Goal: Entertainment & Leisure: Consume media (video, audio)

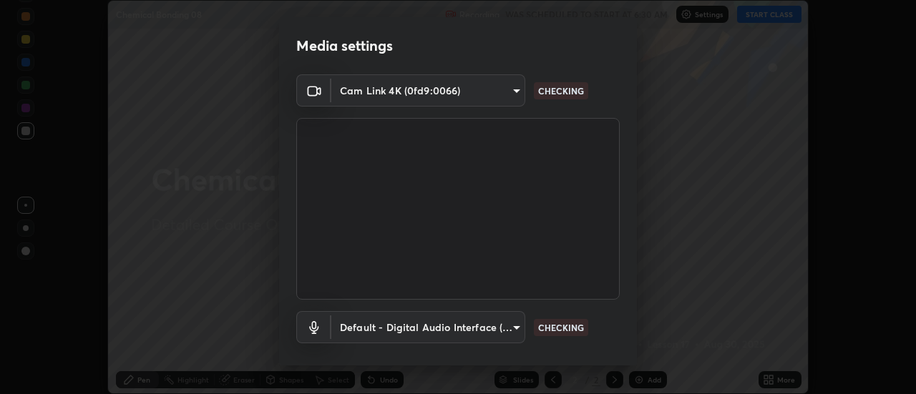
scroll to position [75, 0]
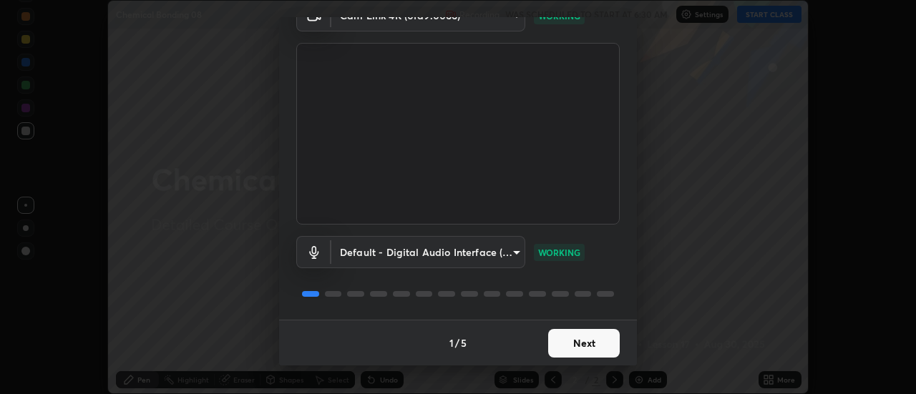
click at [592, 351] on button "Next" at bounding box center [584, 343] width 72 height 29
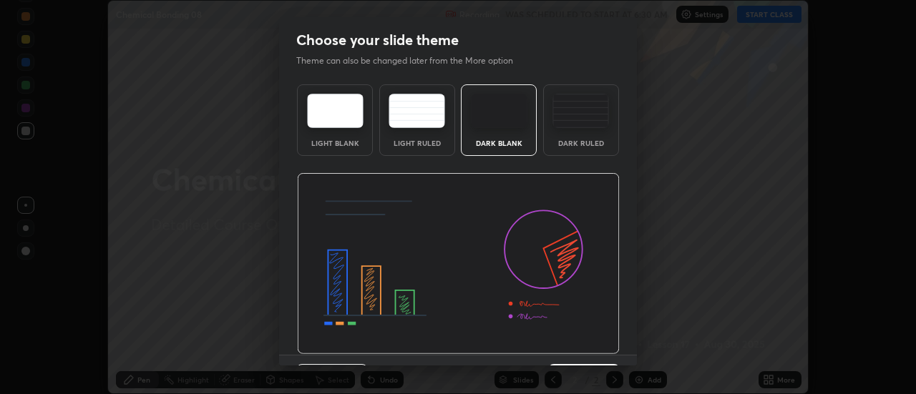
click at [597, 349] on img at bounding box center [458, 264] width 323 height 182
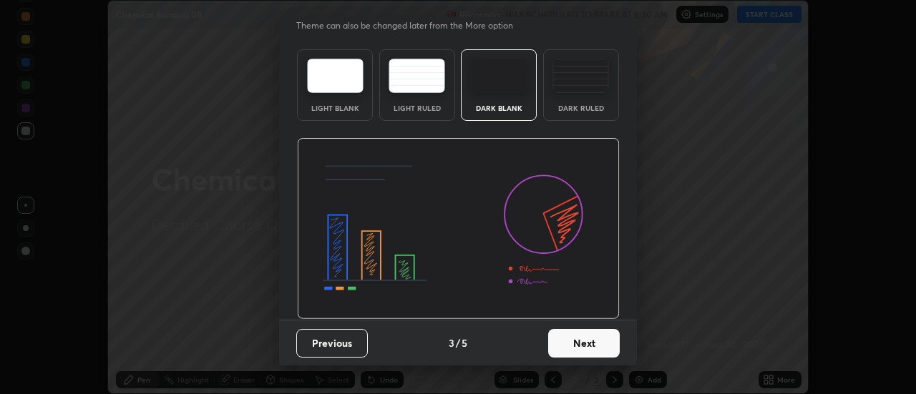
click at [590, 345] on button "Next" at bounding box center [584, 343] width 72 height 29
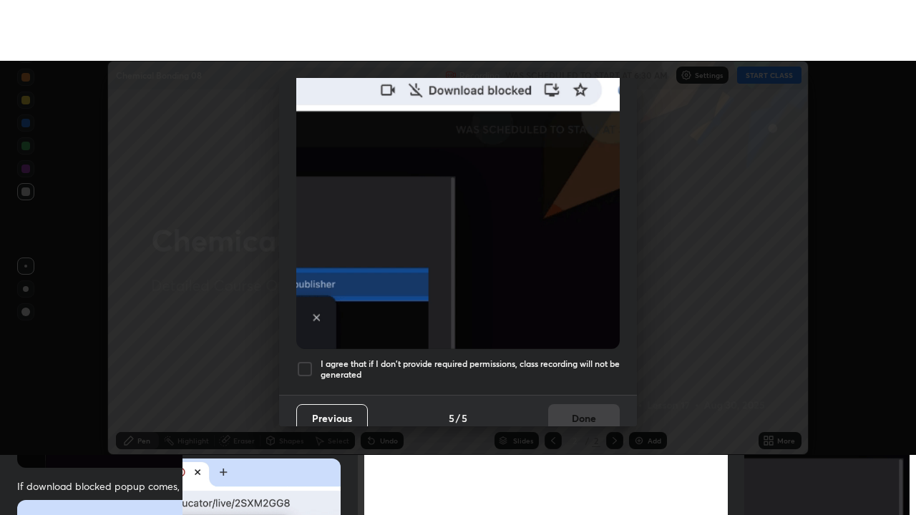
scroll to position [367, 0]
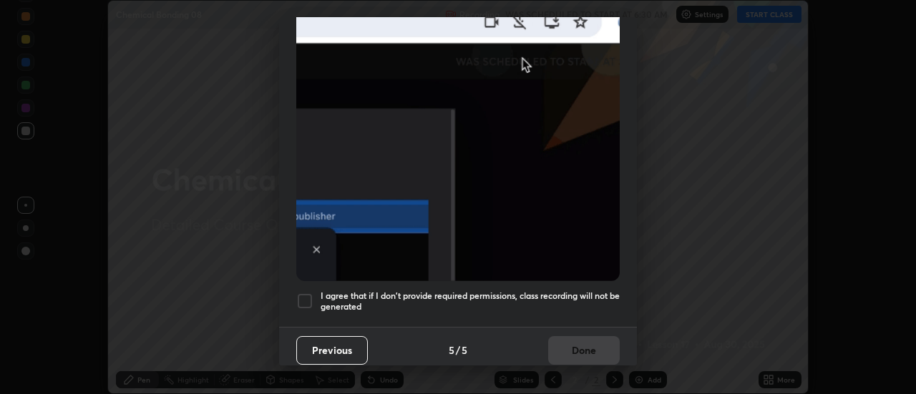
click at [300, 293] on div at bounding box center [304, 301] width 17 height 17
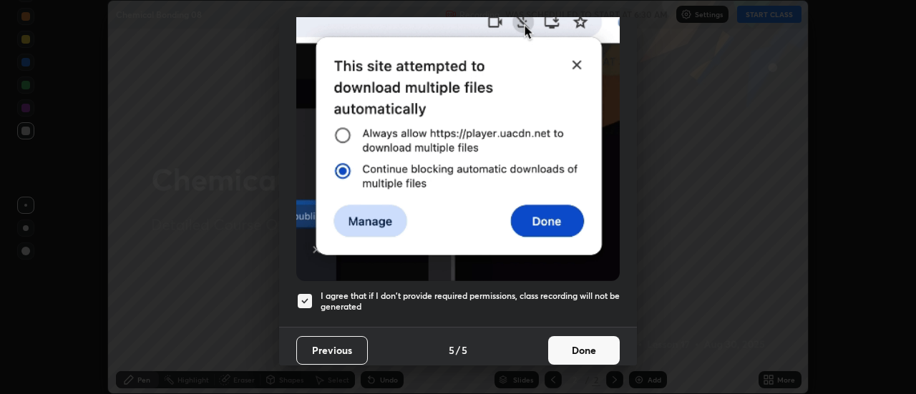
click at [580, 338] on button "Done" at bounding box center [584, 350] width 72 height 29
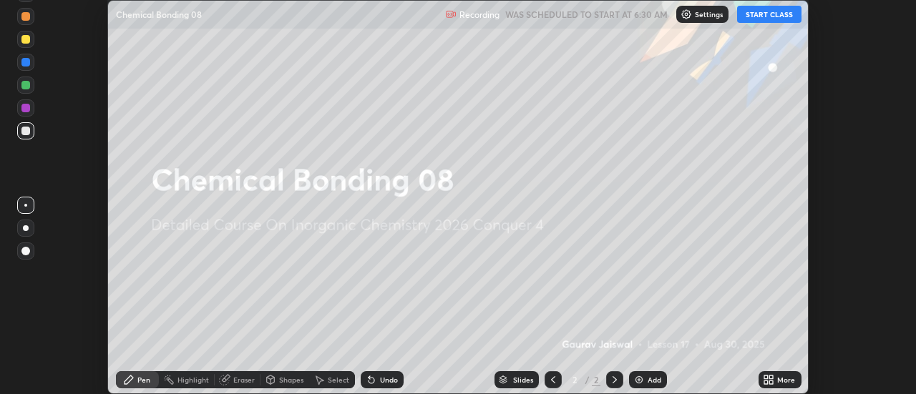
click at [770, 19] on button "START CLASS" at bounding box center [769, 14] width 64 height 17
click at [779, 383] on div "More" at bounding box center [786, 379] width 18 height 7
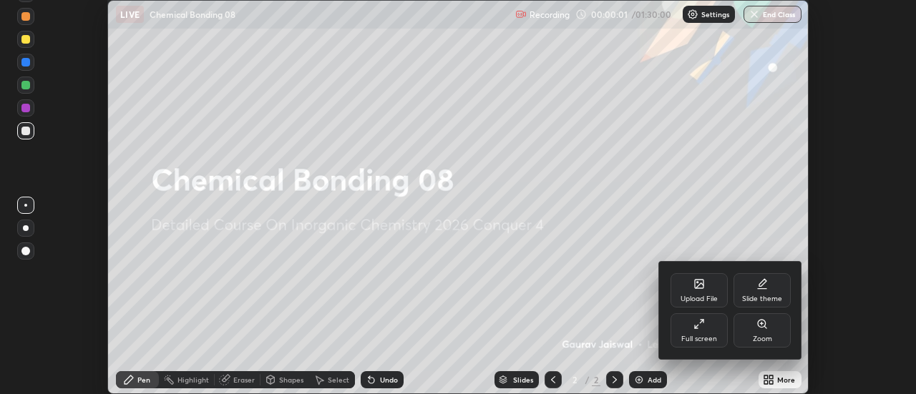
click at [709, 328] on div "Full screen" at bounding box center [698, 330] width 57 height 34
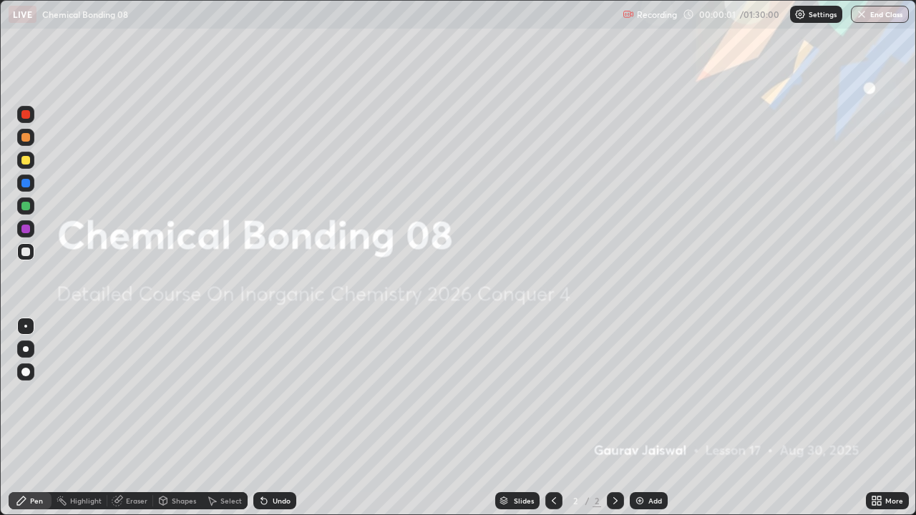
scroll to position [515, 916]
click at [641, 393] on div "Add" at bounding box center [648, 500] width 38 height 17
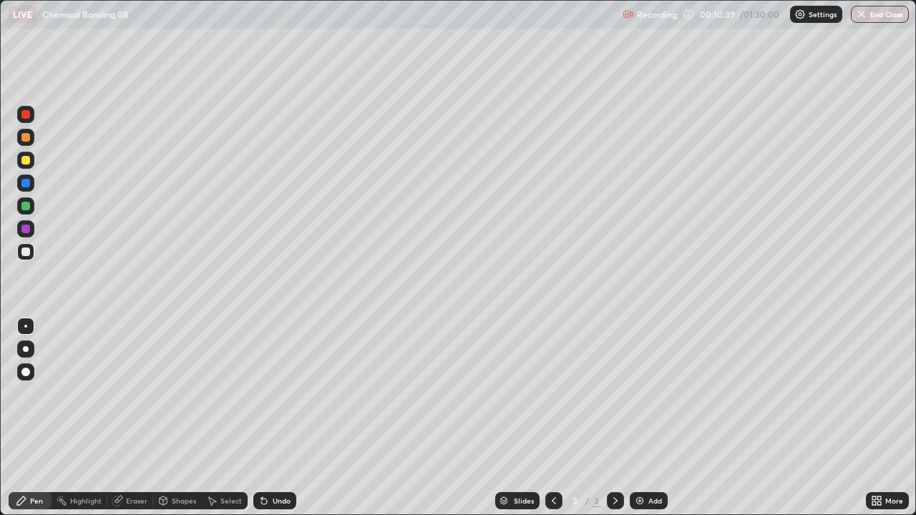
click at [654, 393] on div "Add" at bounding box center [655, 500] width 14 height 7
click at [29, 162] on div at bounding box center [25, 160] width 9 height 9
click at [29, 259] on div at bounding box center [25, 251] width 17 height 17
click at [270, 393] on div "Undo" at bounding box center [274, 500] width 43 height 17
click at [268, 393] on div "Undo" at bounding box center [274, 500] width 43 height 17
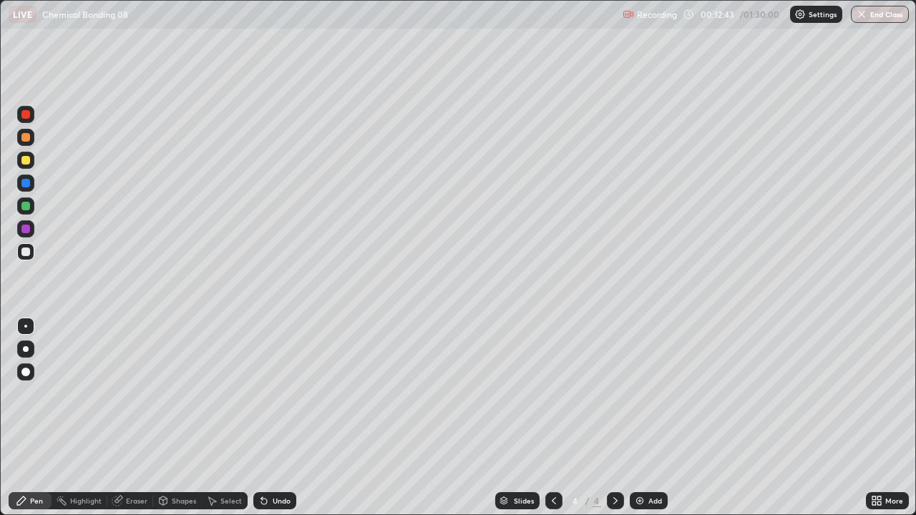
click at [267, 393] on div "Undo" at bounding box center [274, 500] width 43 height 17
click at [27, 158] on div at bounding box center [25, 160] width 9 height 9
click at [654, 393] on div "Add" at bounding box center [648, 500] width 38 height 17
click at [25, 253] on div at bounding box center [25, 251] width 9 height 9
click at [28, 245] on div at bounding box center [25, 251] width 17 height 17
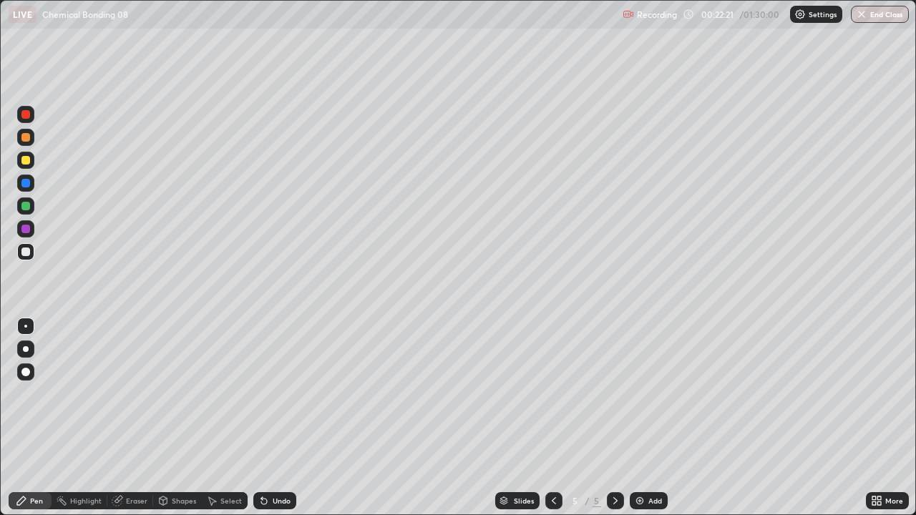
click at [552, 393] on icon at bounding box center [553, 500] width 11 height 11
click at [616, 393] on icon at bounding box center [614, 500] width 11 height 11
click at [553, 393] on icon at bounding box center [553, 500] width 11 height 11
click at [612, 393] on div at bounding box center [615, 500] width 17 height 17
click at [550, 393] on icon at bounding box center [553, 500] width 11 height 11
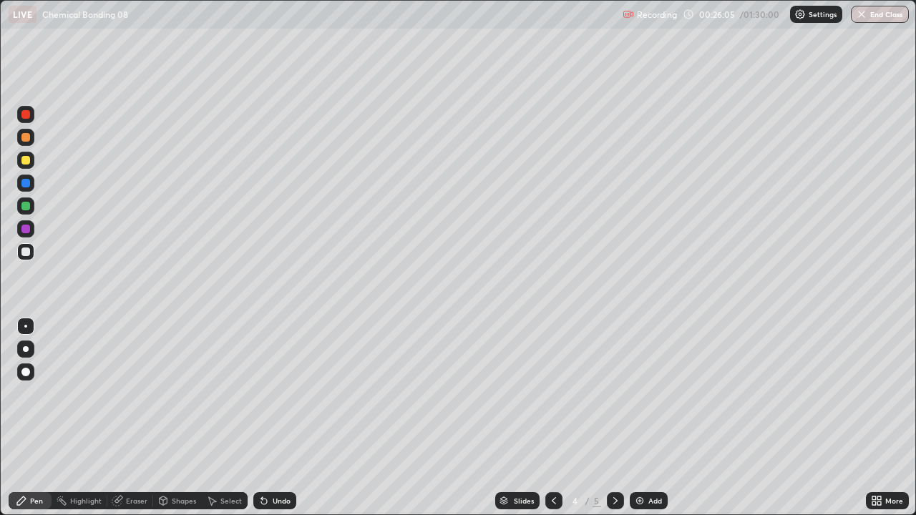
click at [613, 393] on div at bounding box center [615, 500] width 17 height 17
click at [26, 161] on div at bounding box center [25, 160] width 9 height 9
click at [276, 393] on div "Undo" at bounding box center [282, 500] width 18 height 7
click at [273, 393] on div "Undo" at bounding box center [282, 500] width 18 height 7
click at [274, 393] on div "Undo" at bounding box center [282, 500] width 18 height 7
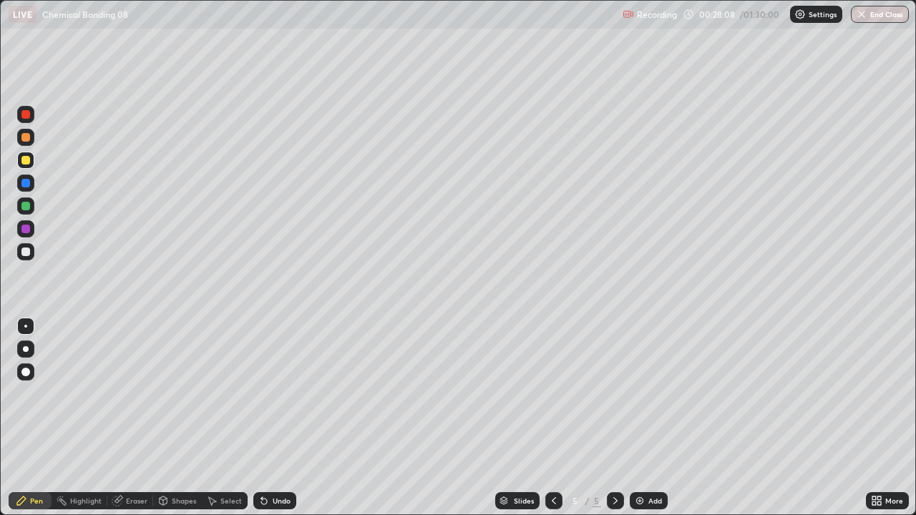
click at [273, 393] on div "Undo" at bounding box center [282, 500] width 18 height 7
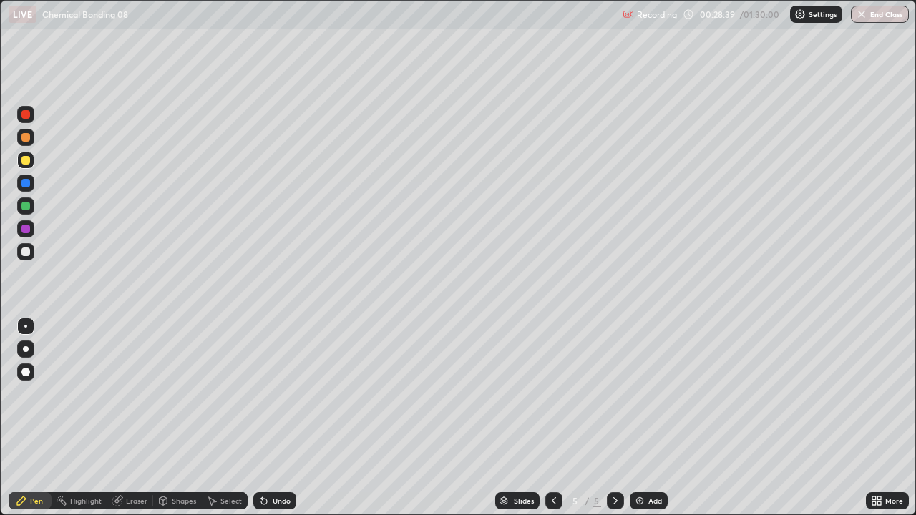
click at [274, 393] on div "Undo" at bounding box center [282, 500] width 18 height 7
click at [273, 393] on div "Undo" at bounding box center [282, 500] width 18 height 7
click at [274, 393] on div "Undo" at bounding box center [282, 500] width 18 height 7
click at [283, 393] on div "Undo" at bounding box center [282, 500] width 18 height 7
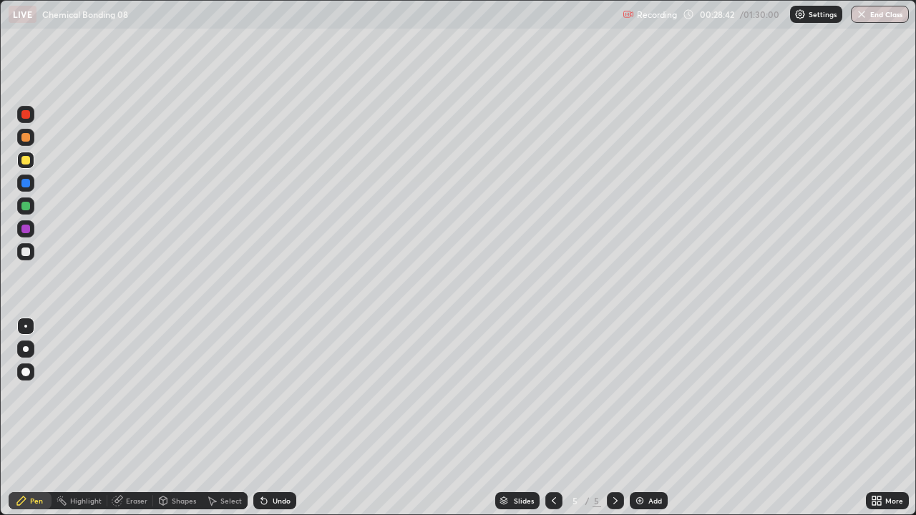
click at [283, 393] on div "Undo" at bounding box center [282, 500] width 18 height 7
click at [282, 393] on div "Undo" at bounding box center [282, 500] width 18 height 7
click at [280, 393] on div "Undo" at bounding box center [282, 500] width 18 height 7
click at [278, 393] on div "Undo" at bounding box center [282, 500] width 18 height 7
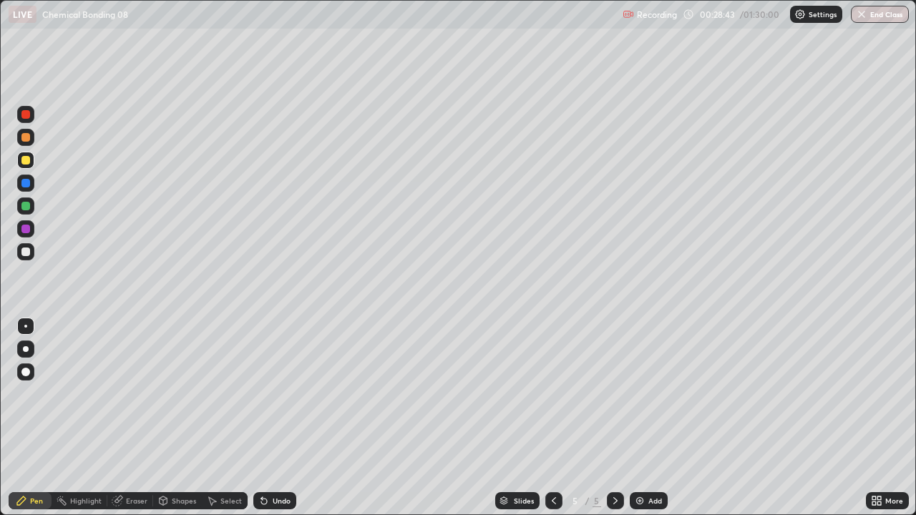
click at [278, 393] on div "Undo" at bounding box center [282, 500] width 18 height 7
click at [274, 393] on div "Undo" at bounding box center [282, 500] width 18 height 7
click at [277, 393] on div "Undo" at bounding box center [282, 500] width 18 height 7
click at [275, 393] on div "Undo" at bounding box center [282, 500] width 18 height 7
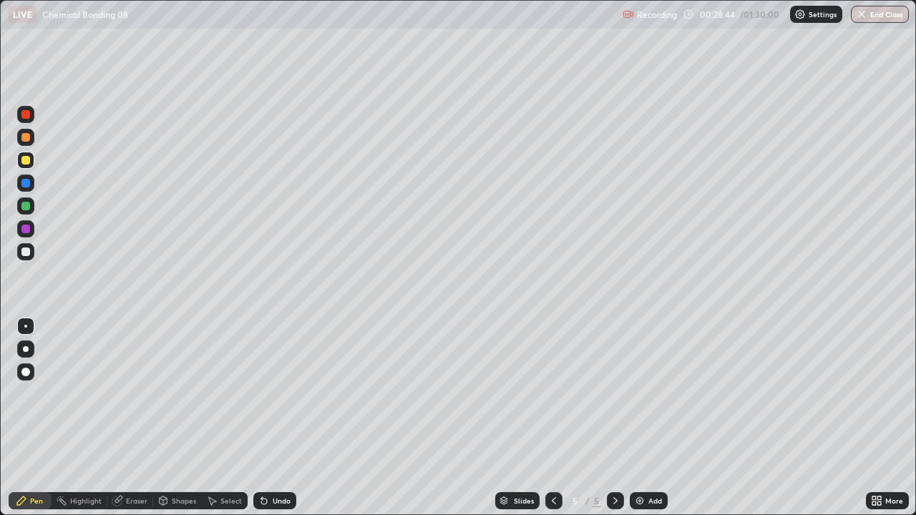
click at [275, 393] on div "Undo" at bounding box center [282, 500] width 18 height 7
click at [24, 252] on div at bounding box center [25, 251] width 9 height 9
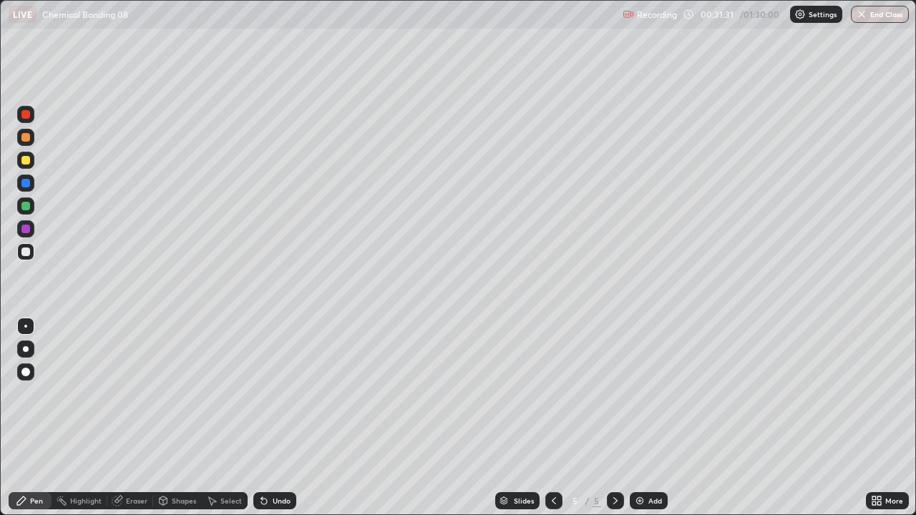
click at [273, 393] on div "Undo" at bounding box center [282, 500] width 18 height 7
click at [276, 393] on div "Undo" at bounding box center [274, 500] width 43 height 17
click at [277, 393] on div "Undo" at bounding box center [274, 500] width 43 height 17
click at [280, 393] on div "Undo" at bounding box center [274, 500] width 43 height 17
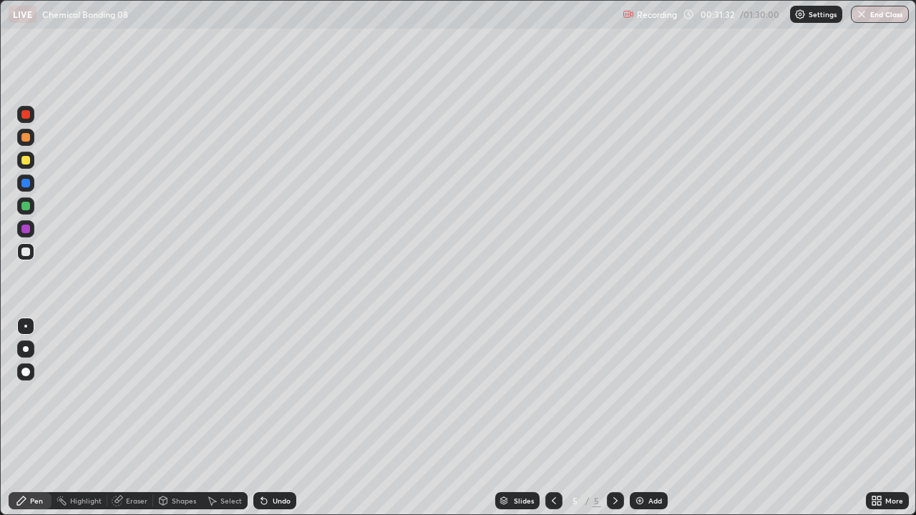
click at [280, 393] on div "Undo" at bounding box center [274, 500] width 43 height 17
click at [277, 393] on div "Undo" at bounding box center [274, 500] width 43 height 17
click at [26, 159] on div at bounding box center [25, 160] width 9 height 9
click at [641, 393] on img at bounding box center [639, 500] width 11 height 11
click at [29, 163] on div at bounding box center [25, 160] width 9 height 9
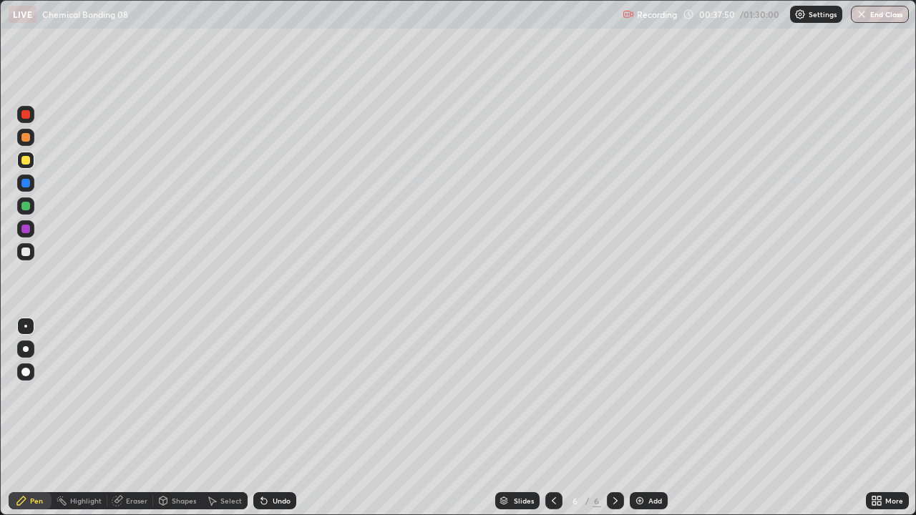
click at [266, 393] on icon at bounding box center [263, 500] width 11 height 11
click at [262, 393] on icon at bounding box center [264, 502] width 6 height 6
click at [24, 255] on div at bounding box center [25, 251] width 9 height 9
click at [278, 393] on div "Undo" at bounding box center [274, 500] width 43 height 17
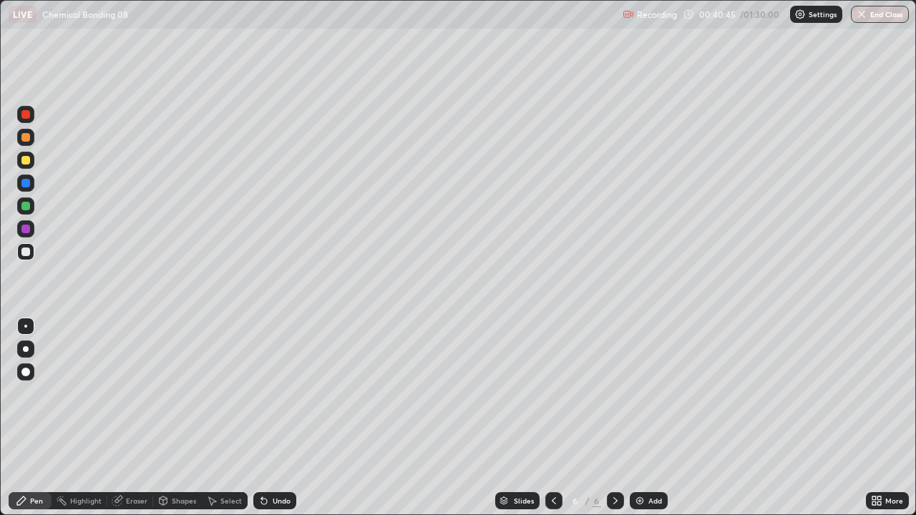
click at [274, 393] on div "Undo" at bounding box center [274, 500] width 43 height 17
click at [275, 393] on div "Undo" at bounding box center [282, 500] width 18 height 7
click at [280, 393] on div "Undo" at bounding box center [282, 500] width 18 height 7
click at [22, 250] on div at bounding box center [25, 251] width 9 height 9
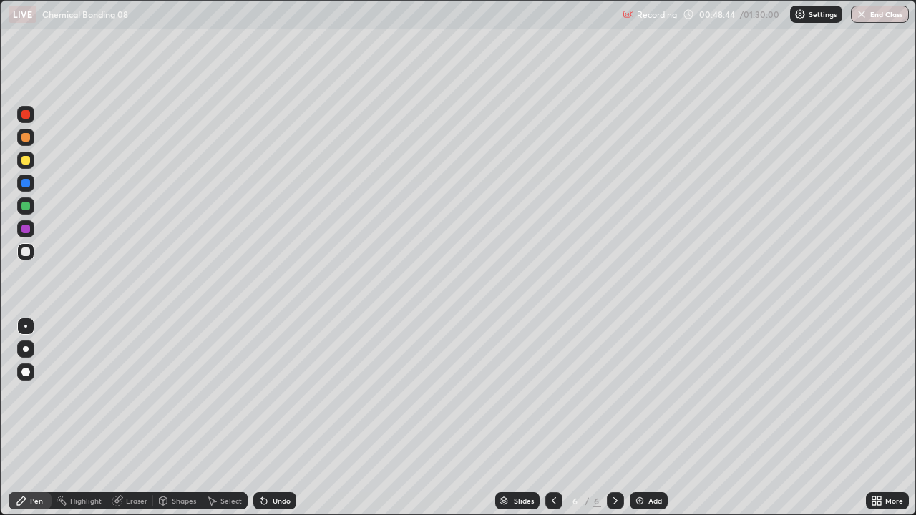
click at [640, 393] on img at bounding box center [639, 500] width 11 height 11
click at [25, 210] on div at bounding box center [25, 206] width 9 height 9
click at [24, 252] on div at bounding box center [25, 251] width 9 height 9
click at [552, 393] on icon at bounding box center [553, 500] width 11 height 11
click at [613, 393] on icon at bounding box center [614, 500] width 11 height 11
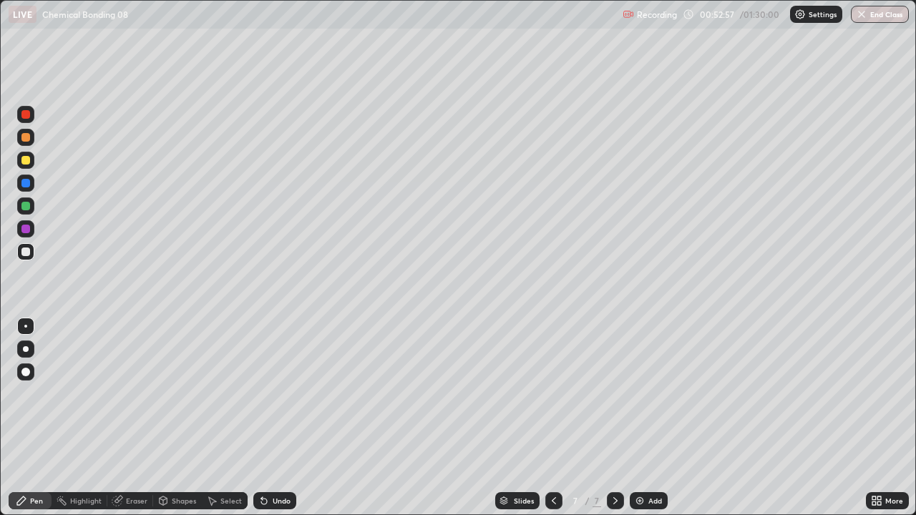
click at [552, 393] on icon at bounding box center [553, 500] width 11 height 11
click at [619, 393] on div at bounding box center [615, 500] width 17 height 17
click at [253, 393] on div "Undo" at bounding box center [271, 500] width 49 height 29
click at [32, 185] on div at bounding box center [25, 183] width 17 height 17
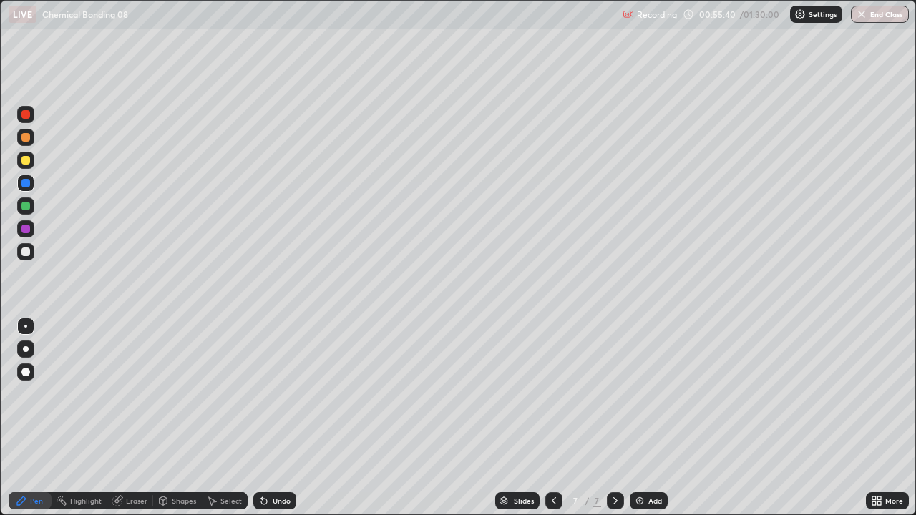
click at [22, 212] on div at bounding box center [25, 205] width 17 height 17
click at [27, 186] on div at bounding box center [25, 183] width 9 height 9
click at [651, 393] on div "Add" at bounding box center [648, 500] width 38 height 17
click at [26, 160] on div at bounding box center [25, 160] width 9 height 9
click at [25, 253] on div at bounding box center [25, 251] width 9 height 9
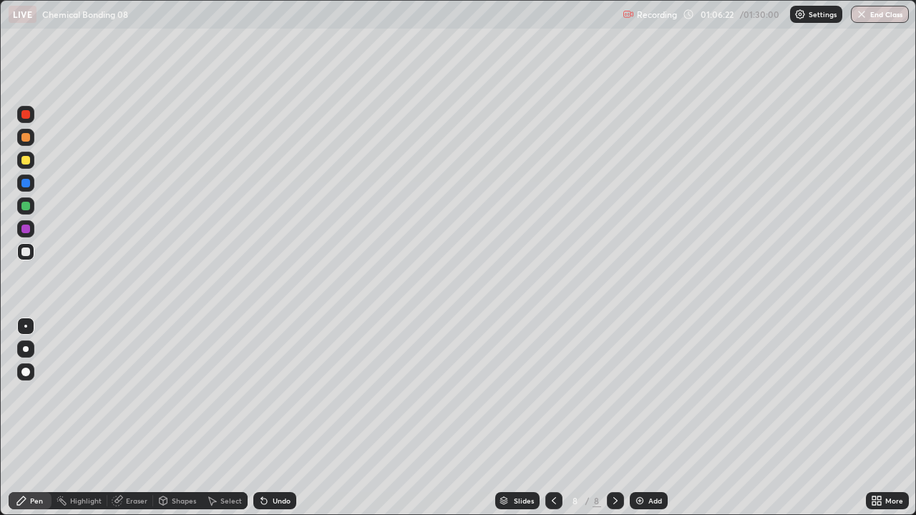
click at [270, 393] on div "Undo" at bounding box center [274, 500] width 43 height 17
click at [24, 190] on div at bounding box center [25, 183] width 17 height 17
click at [277, 393] on div "Undo" at bounding box center [274, 500] width 43 height 17
click at [275, 393] on div "Undo" at bounding box center [282, 500] width 18 height 7
click at [270, 393] on div "Undo" at bounding box center [274, 500] width 43 height 17
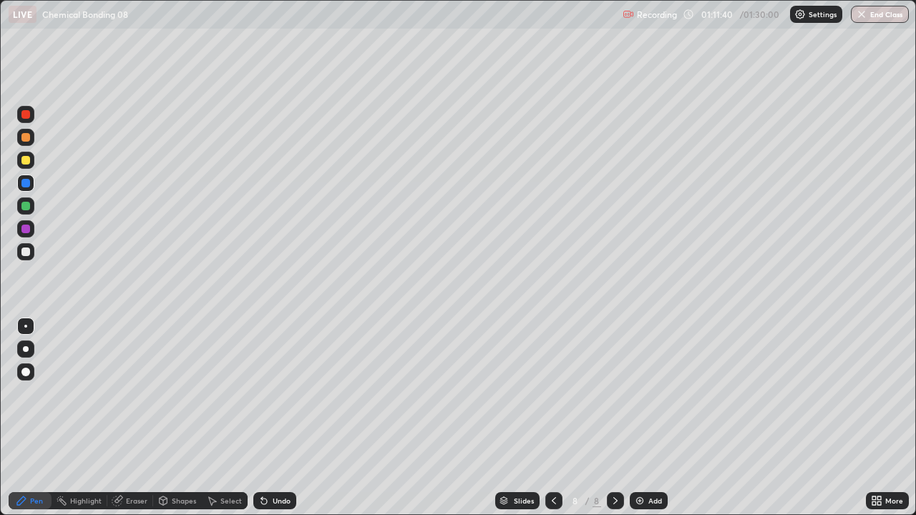
click at [21, 257] on div at bounding box center [25, 251] width 17 height 17
click at [26, 161] on div at bounding box center [25, 160] width 9 height 9
click at [27, 115] on div at bounding box center [25, 114] width 9 height 9
click at [23, 182] on div at bounding box center [25, 183] width 9 height 9
click at [867, 19] on button "End Class" at bounding box center [880, 14] width 58 height 17
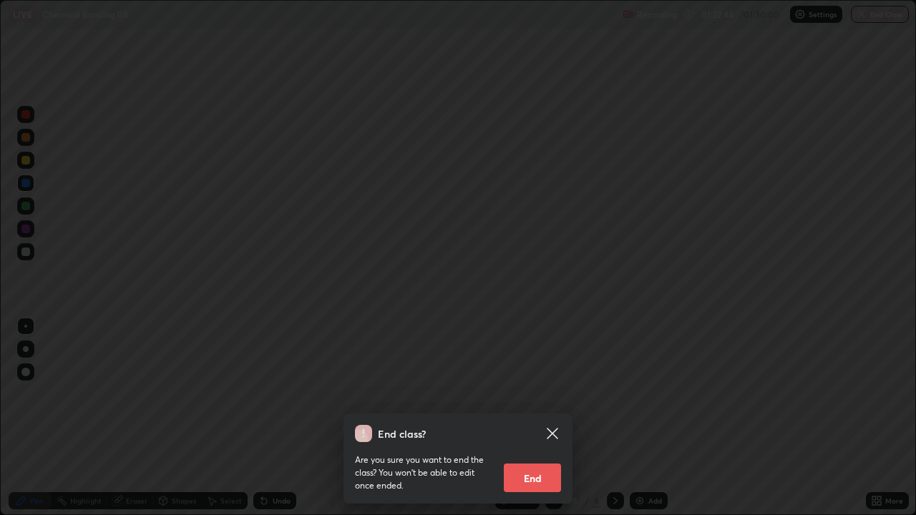
click at [535, 393] on button "End" at bounding box center [532, 478] width 57 height 29
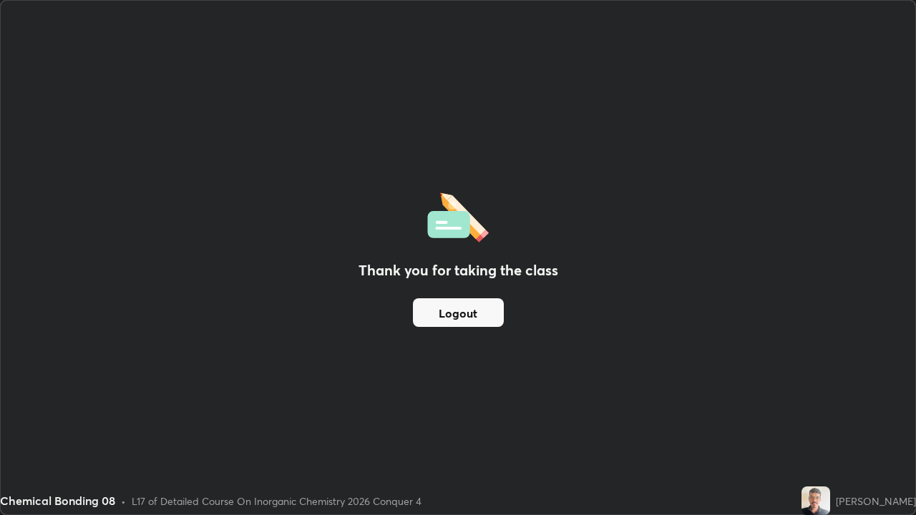
click at [455, 307] on button "Logout" at bounding box center [458, 312] width 91 height 29
click at [461, 313] on button "Logout" at bounding box center [458, 312] width 91 height 29
